Goal: Task Accomplishment & Management: Manage account settings

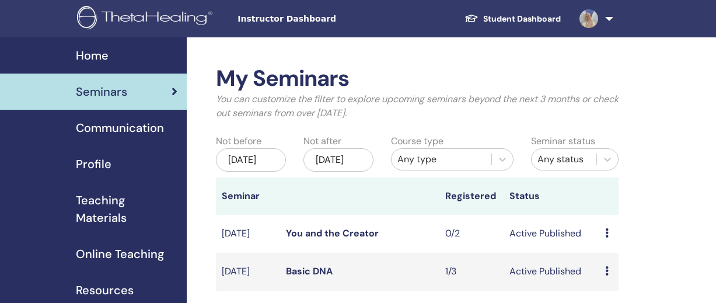
scroll to position [102, 0]
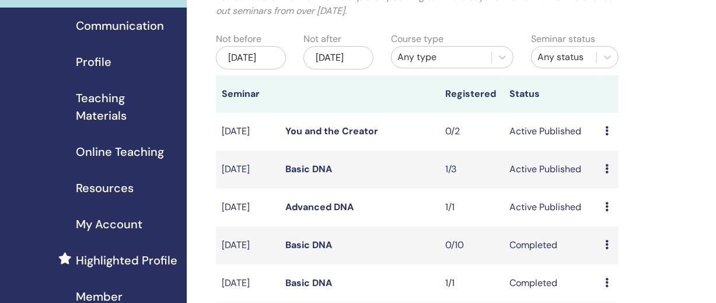
click at [86, 60] on span "Profile" at bounding box center [94, 62] width 36 height 18
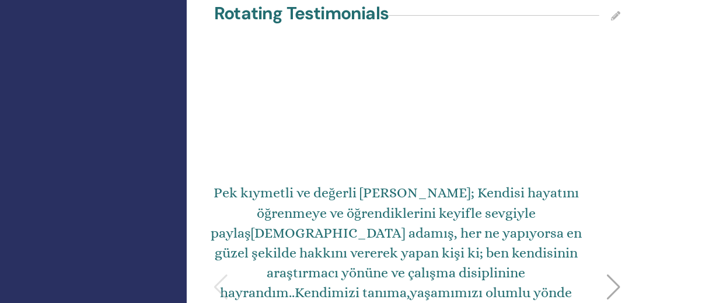
scroll to position [2831, 0]
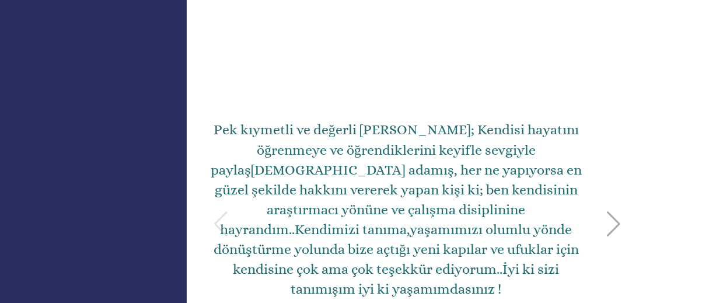
click at [615, 211] on div at bounding box center [614, 224] width 16 height 26
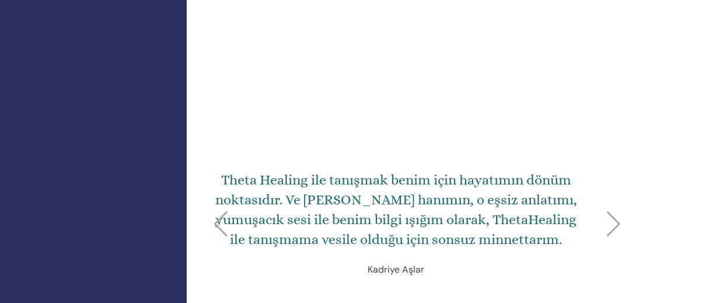
click at [615, 211] on div at bounding box center [614, 224] width 16 height 26
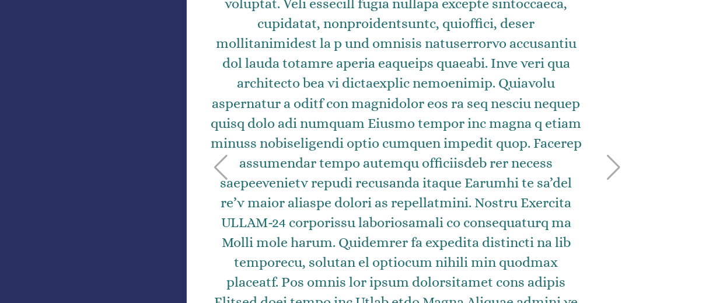
scroll to position [2878, 0]
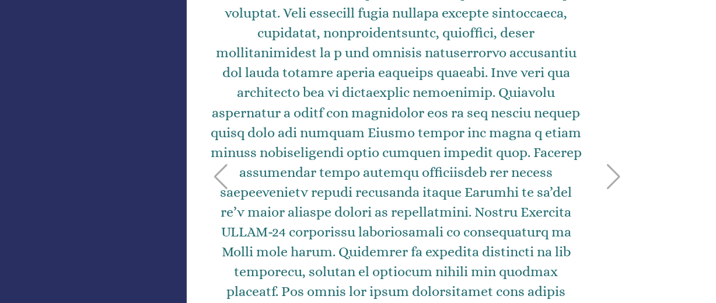
click at [615, 164] on div at bounding box center [614, 177] width 16 height 26
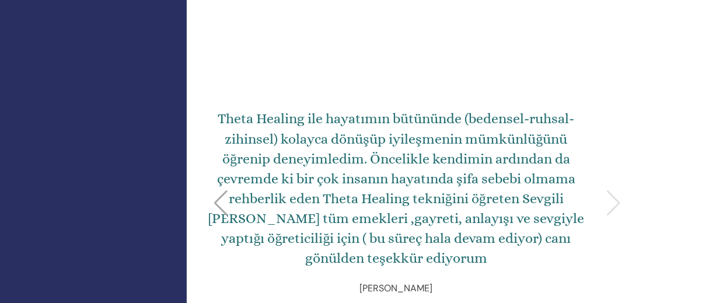
scroll to position [2789, 0]
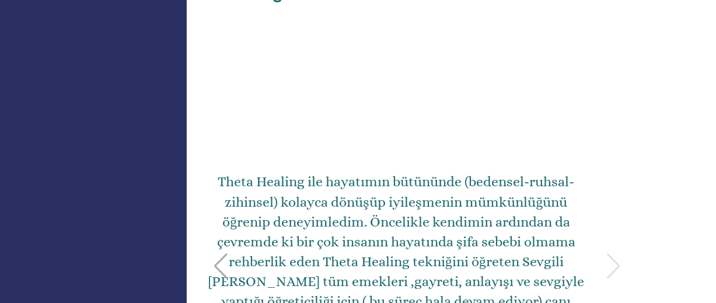
click at [615, 177] on div "Theta Healing ile hayatımın bütününde (bedensel-ruhsal-zihinsel) kolayca dönüşü…" at bounding box center [417, 266] width 420 height 467
click at [218, 253] on div at bounding box center [221, 266] width 16 height 26
